Goal: Check status: Check status

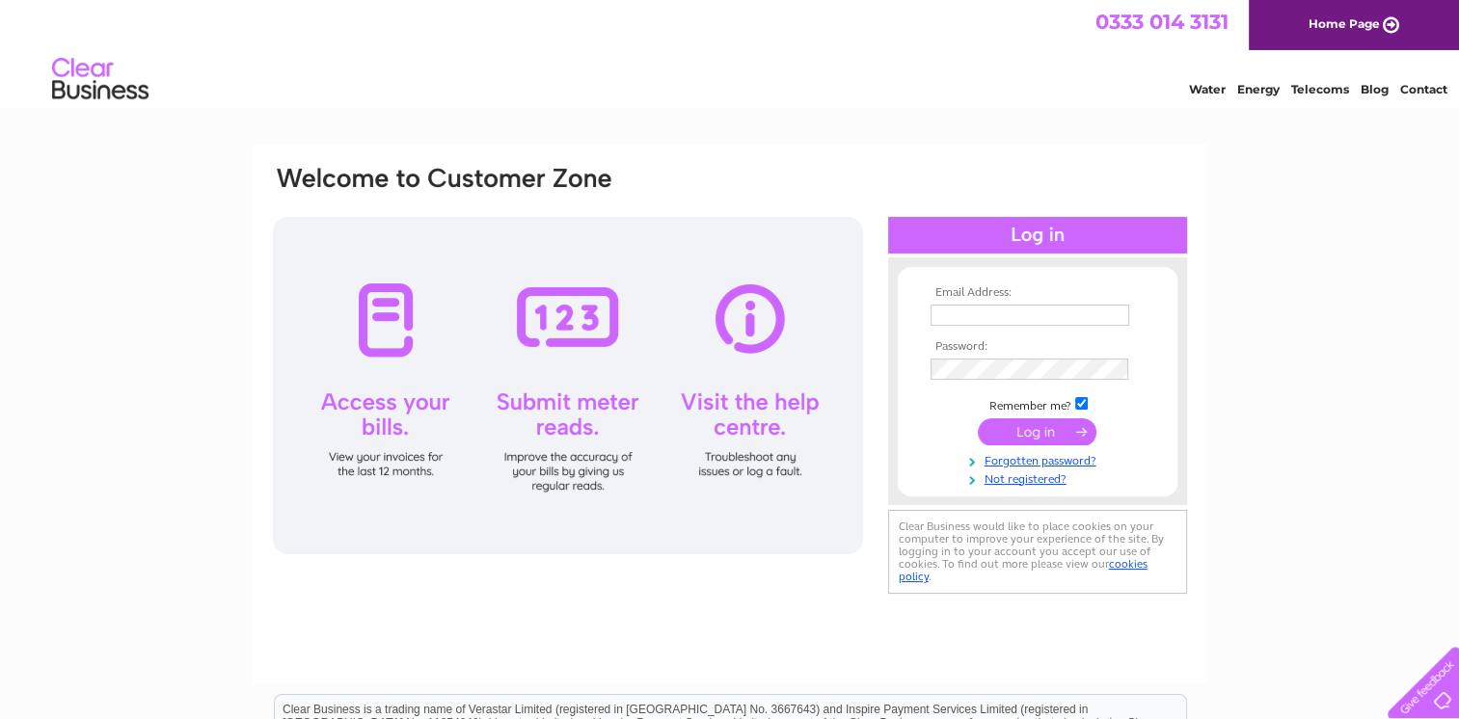
type input "[EMAIL_ADDRESS][DOMAIN_NAME]"
click at [1032, 434] on input "submit" at bounding box center [1037, 431] width 119 height 27
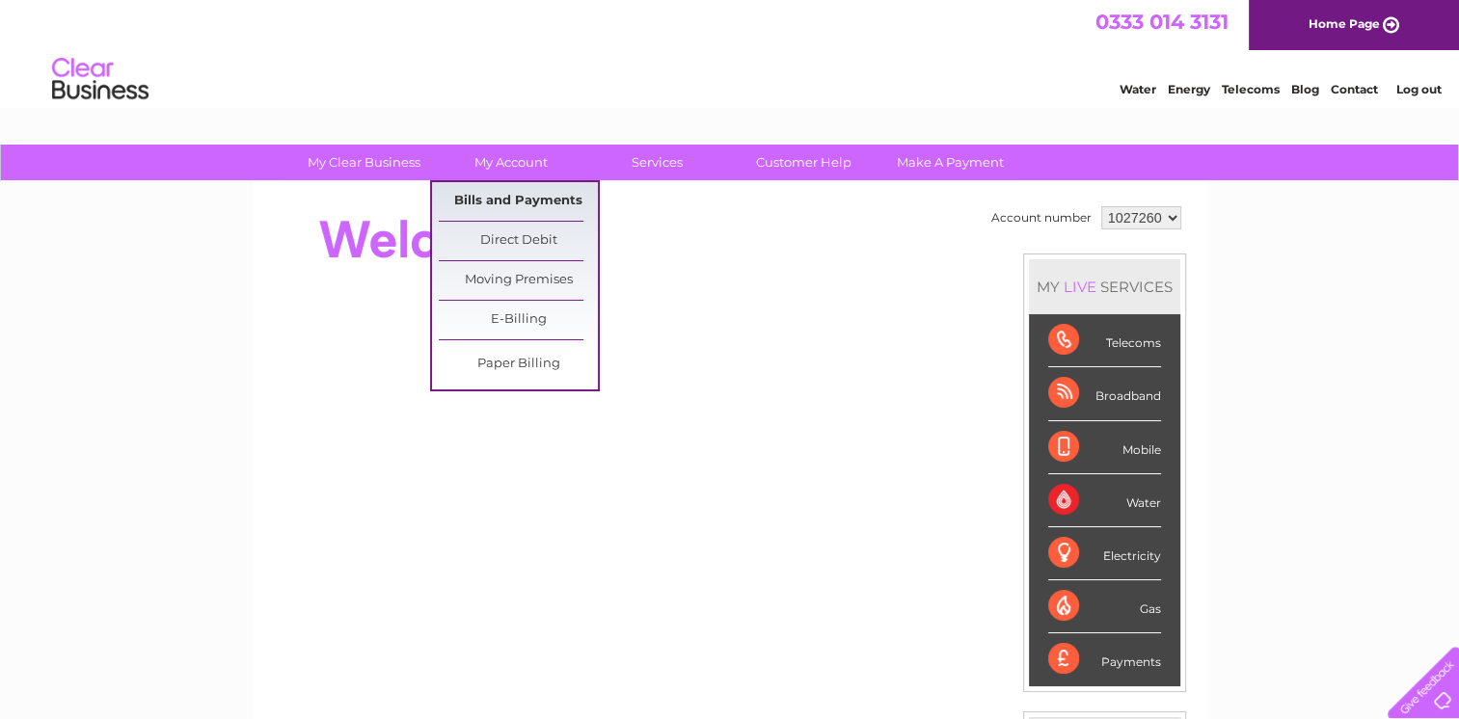
click at [503, 191] on link "Bills and Payments" at bounding box center [518, 201] width 159 height 39
click at [501, 206] on link "Bills and Payments" at bounding box center [518, 201] width 159 height 39
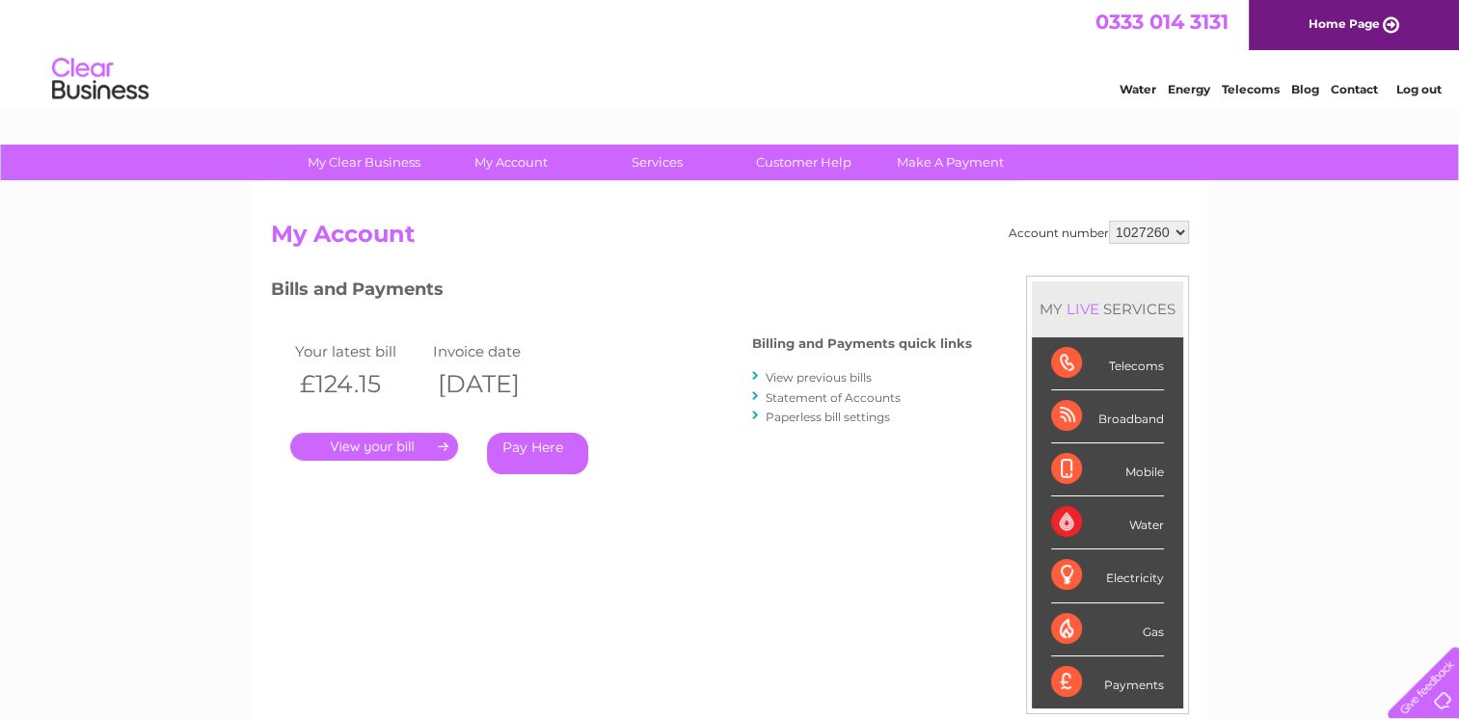
click at [397, 447] on link "." at bounding box center [374, 447] width 168 height 28
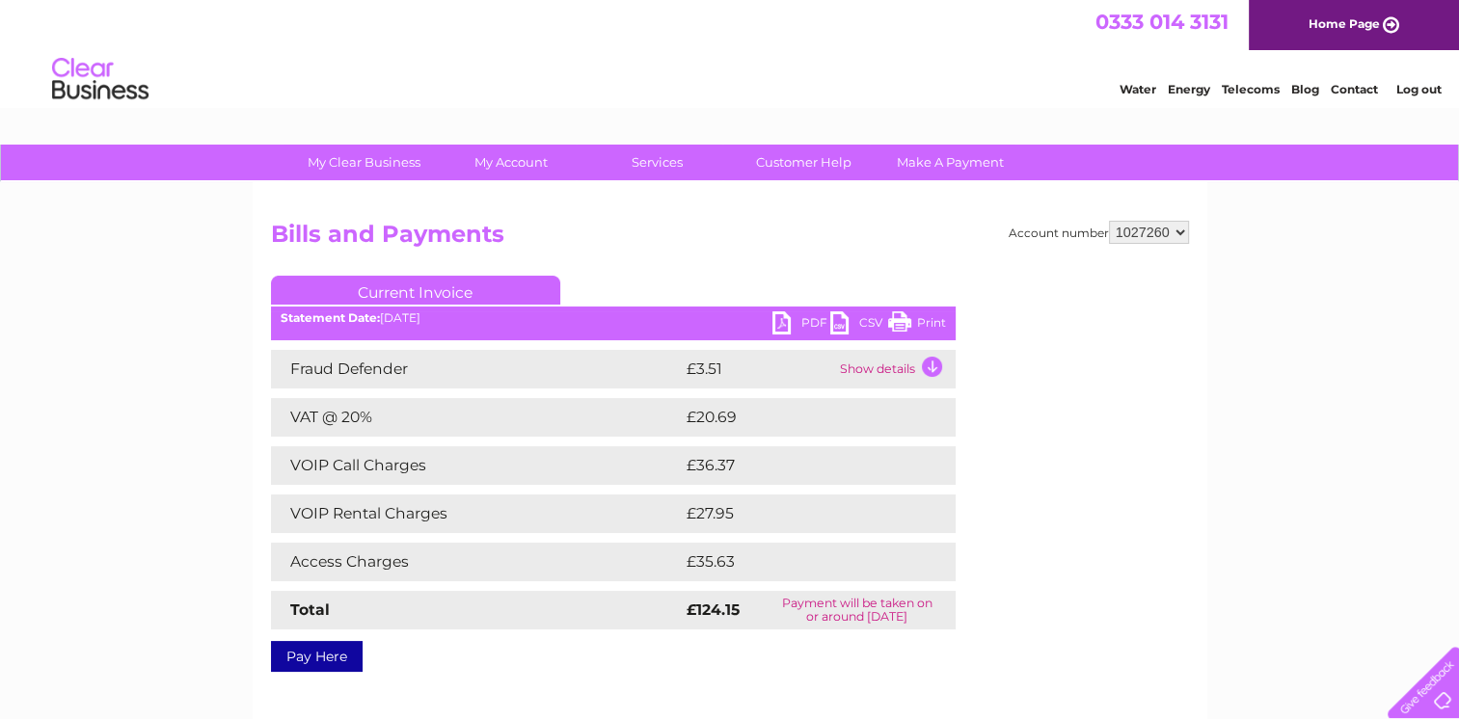
click at [893, 328] on link "Print" at bounding box center [917, 325] width 58 height 28
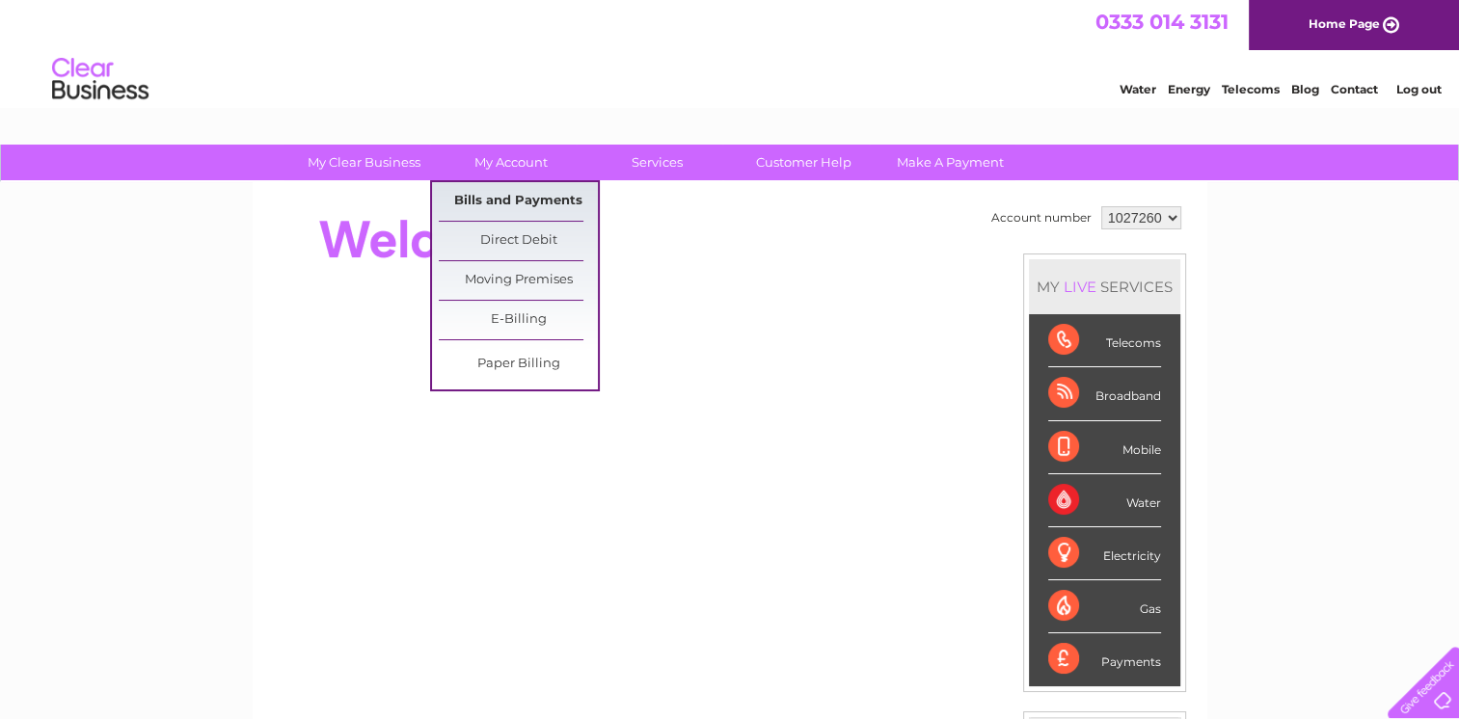
click at [501, 199] on link "Bills and Payments" at bounding box center [518, 201] width 159 height 39
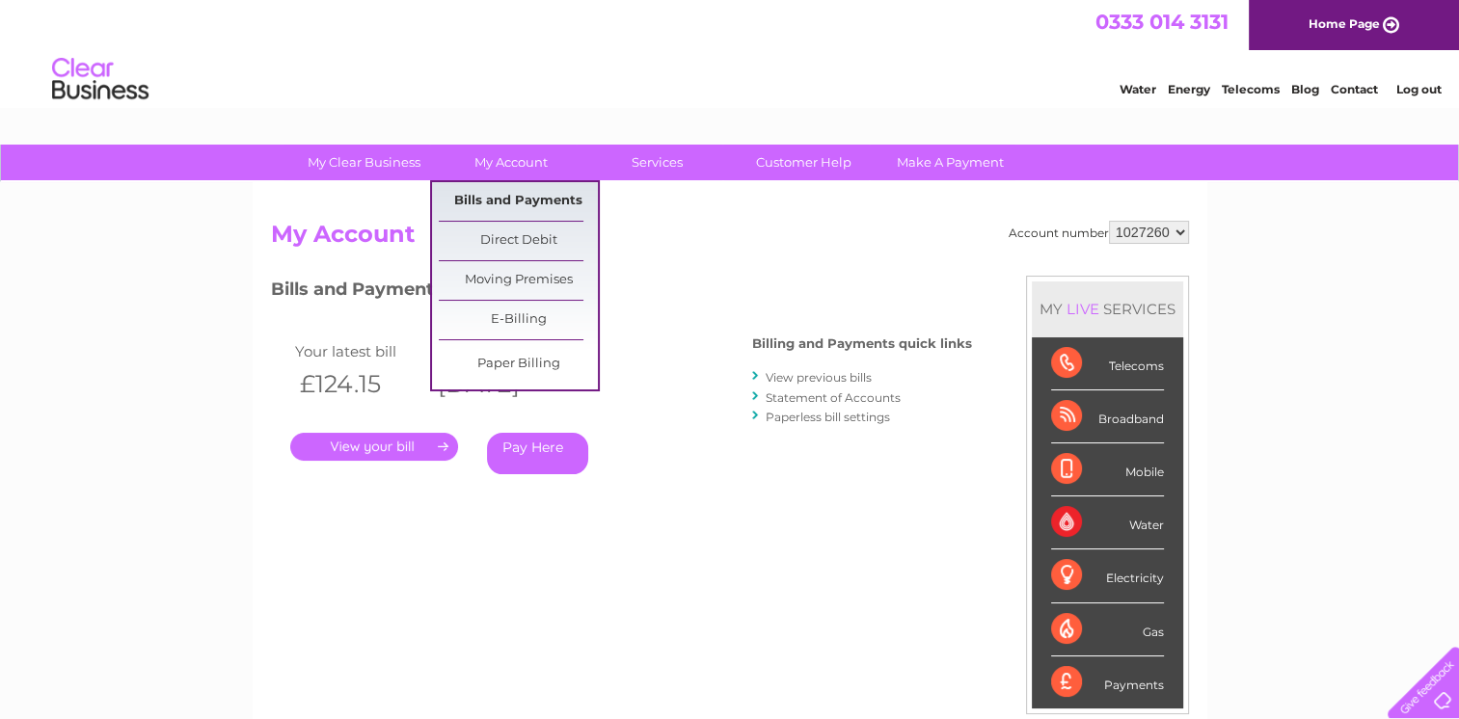
click at [545, 199] on link "Bills and Payments" at bounding box center [518, 201] width 159 height 39
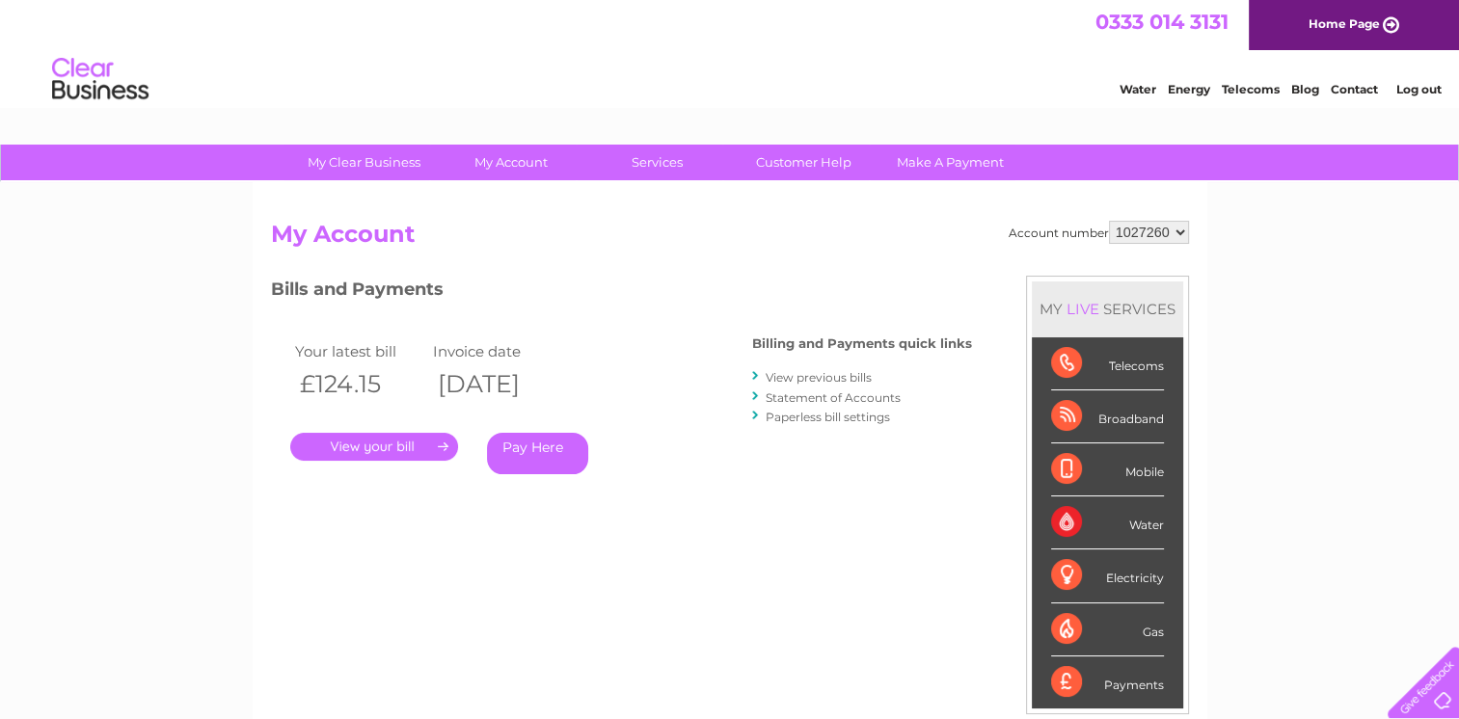
click at [821, 372] on link "View previous bills" at bounding box center [819, 377] width 106 height 14
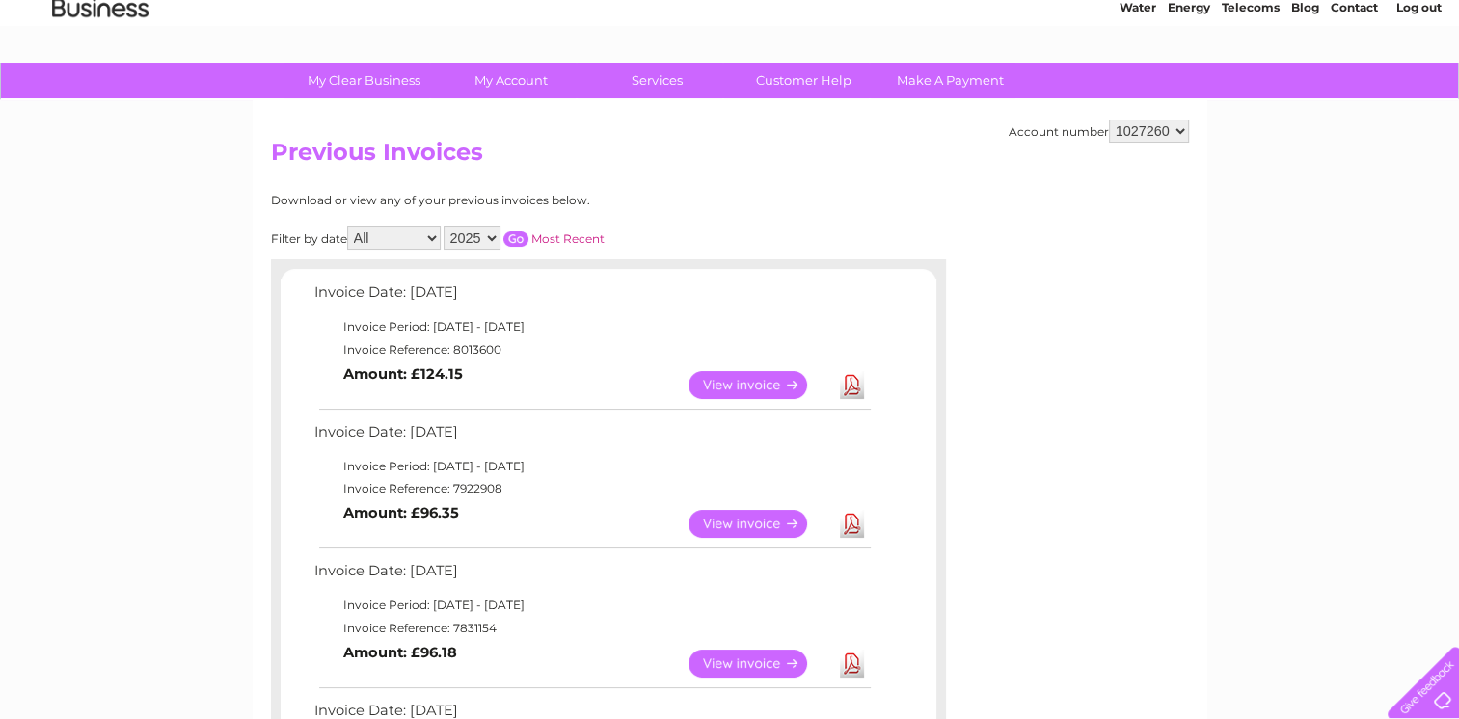
scroll to position [289, 0]
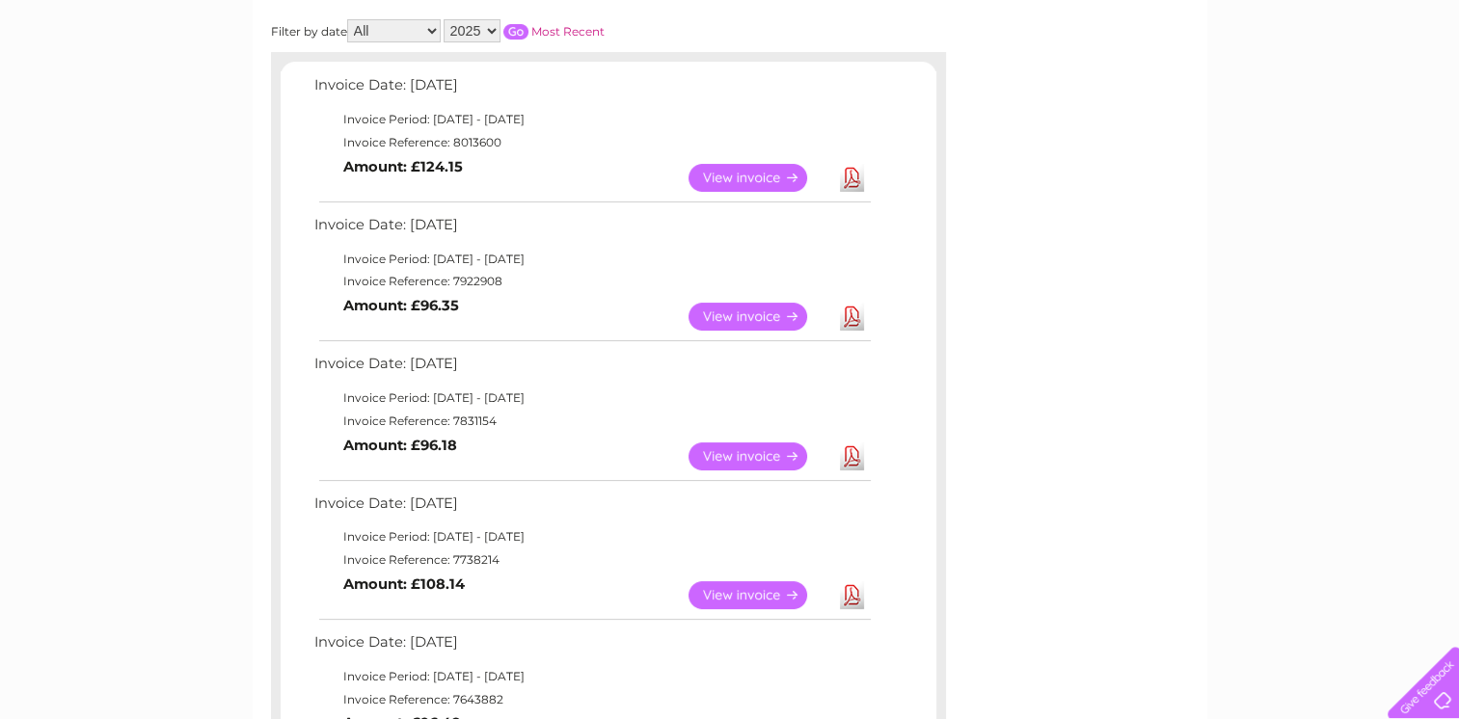
click at [731, 311] on link "View" at bounding box center [759, 317] width 142 height 28
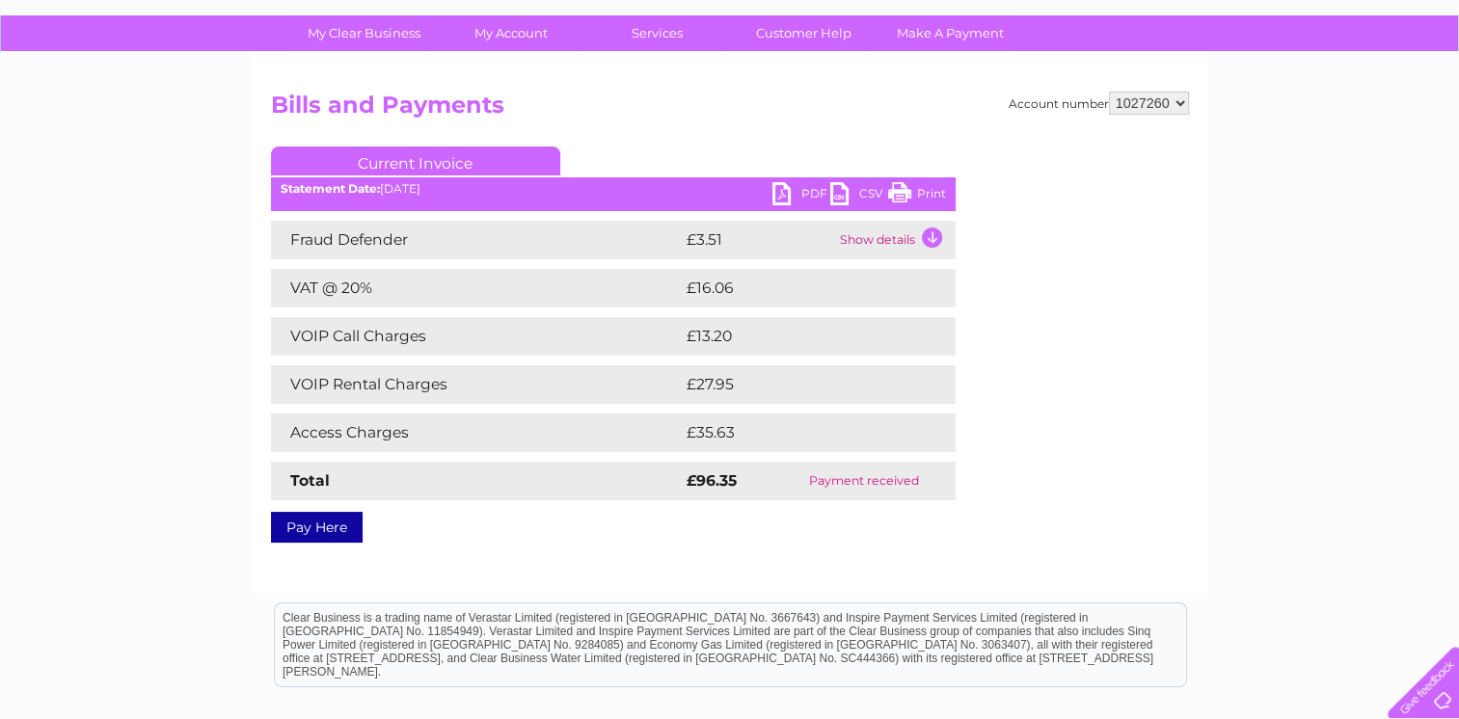
scroll to position [96, 0]
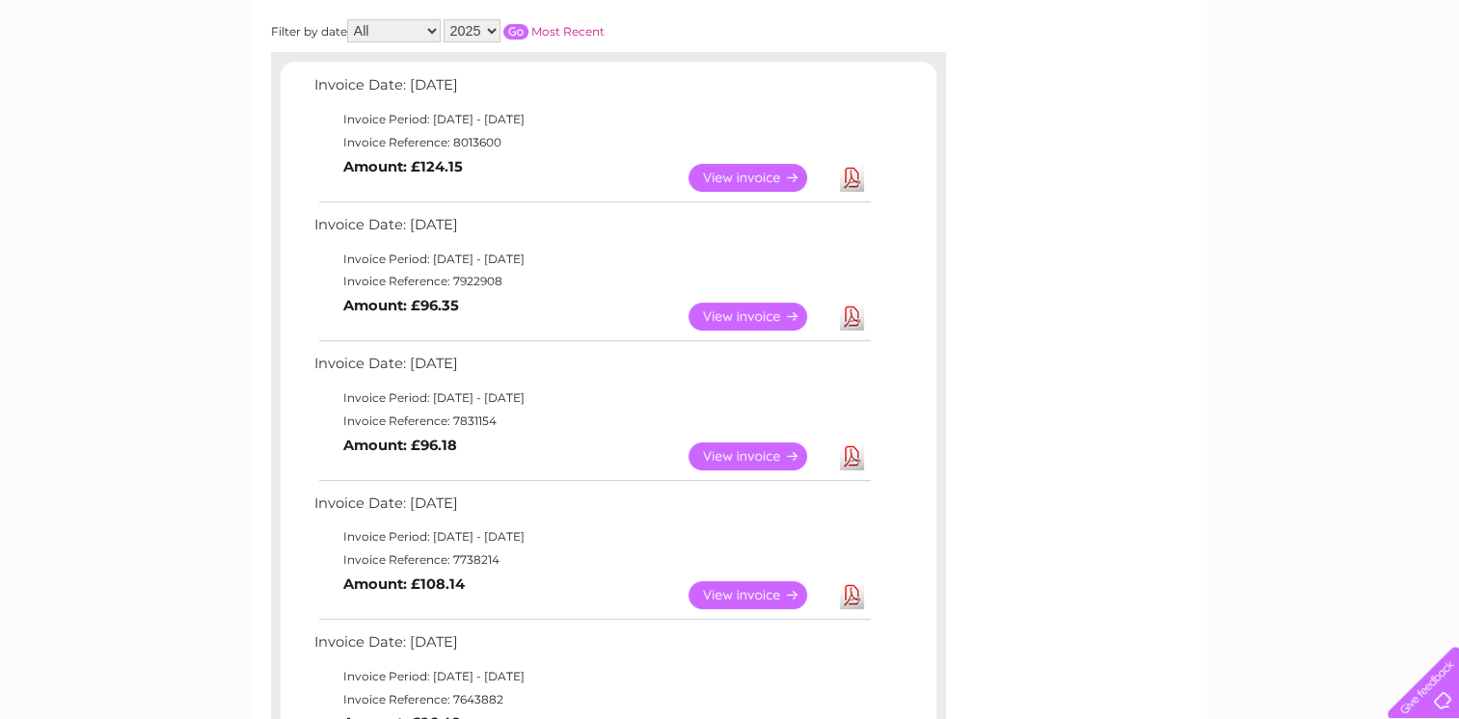
click at [725, 449] on link "View" at bounding box center [759, 457] width 142 height 28
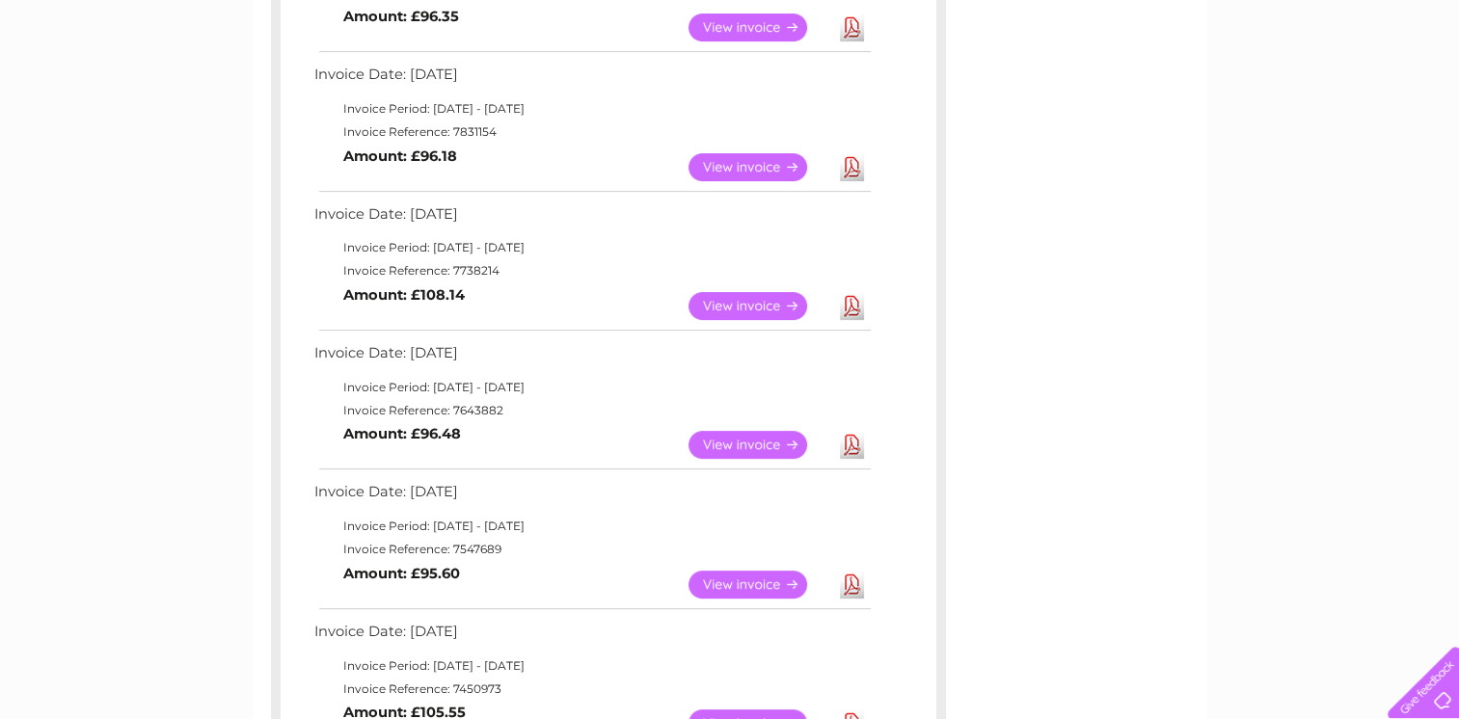
click at [752, 299] on link "View" at bounding box center [759, 306] width 142 height 28
